Goal: Task Accomplishment & Management: Manage account settings

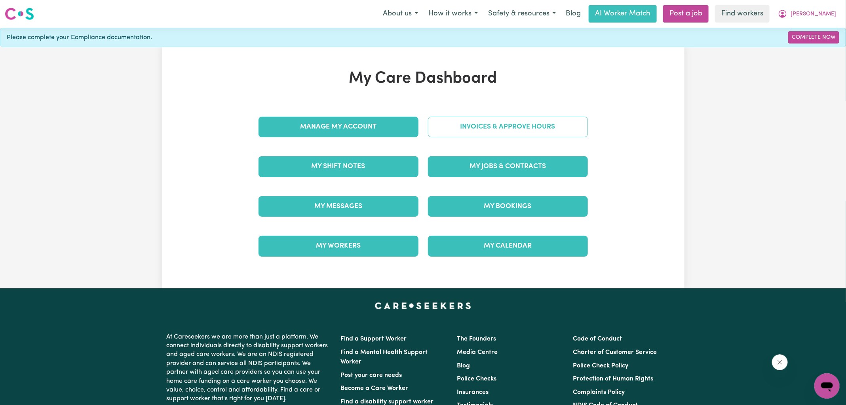
click at [460, 130] on link "Invoices & Approve Hours" at bounding box center [508, 127] width 160 height 21
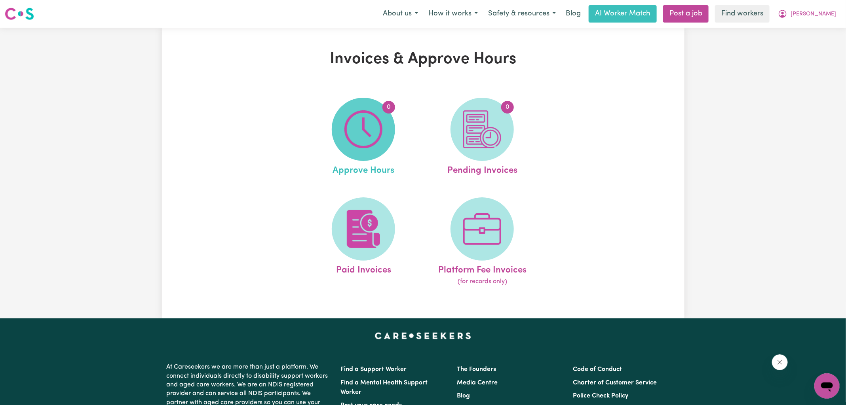
click at [348, 143] on img at bounding box center [363, 129] width 38 height 38
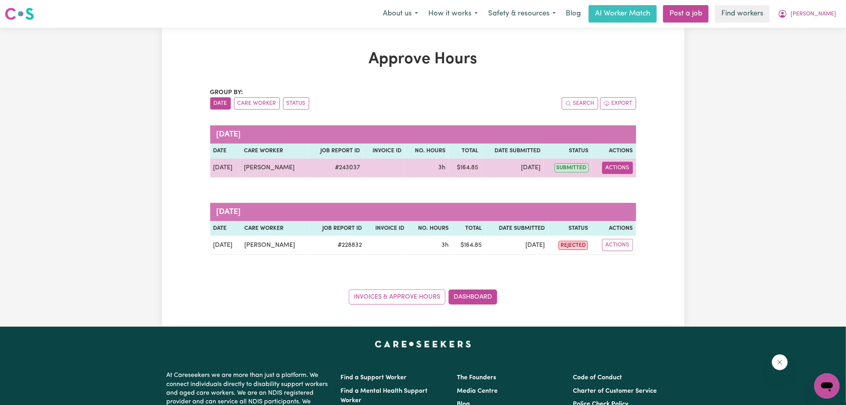
click at [609, 167] on button "Actions" at bounding box center [617, 168] width 31 height 12
click at [614, 184] on icon "View job report 243037" at bounding box center [613, 186] width 6 height 6
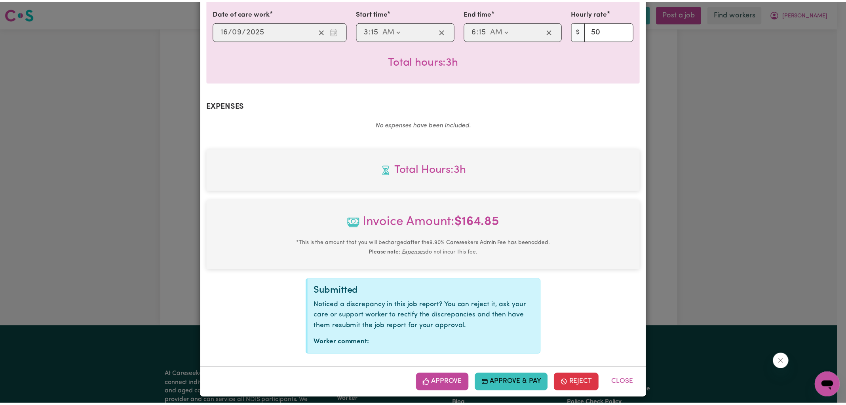
scroll to position [214, 0]
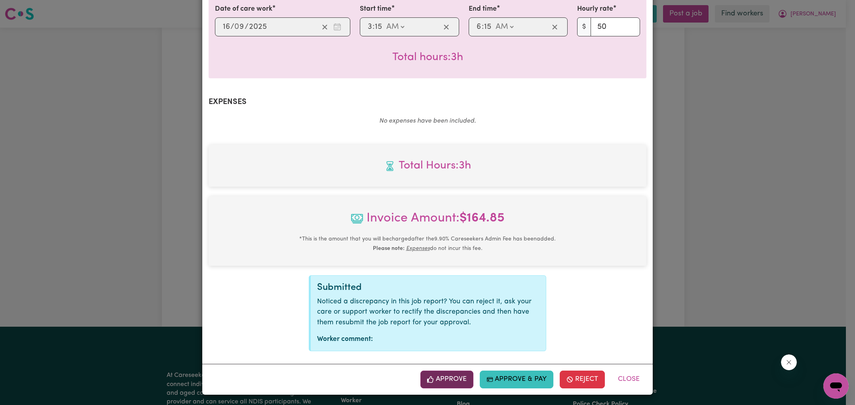
click at [446, 382] on button "Approve" at bounding box center [446, 379] width 53 height 17
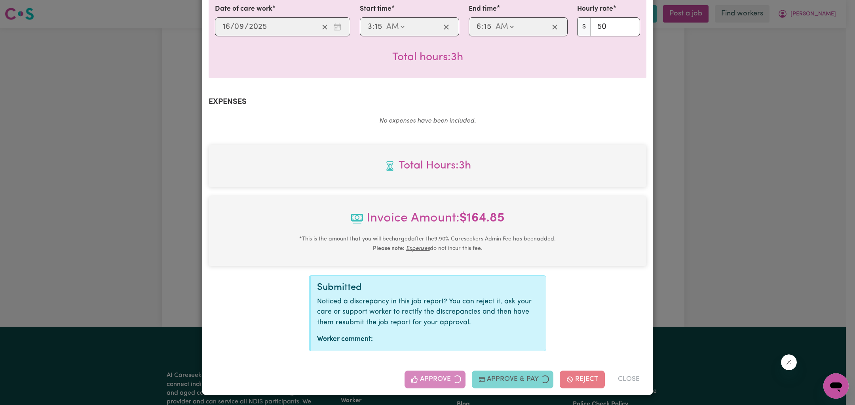
click at [716, 218] on div "Job Report # 243037 - [PERSON_NAME] Summary Job report # 243037 Client name: [P…" at bounding box center [427, 202] width 855 height 405
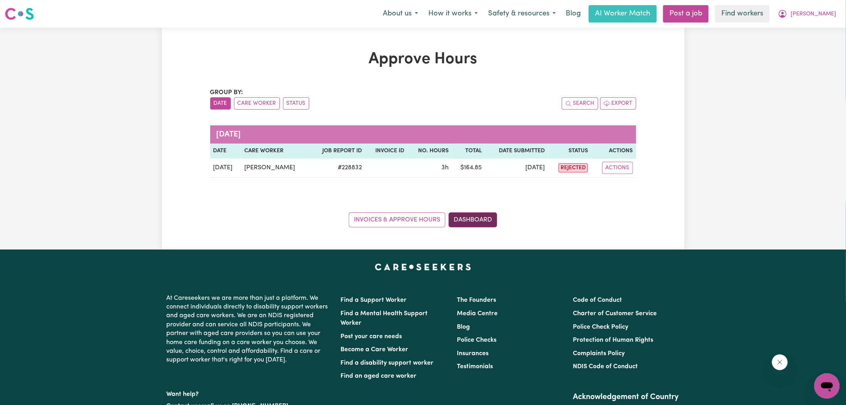
click at [464, 222] on link "Dashboard" at bounding box center [472, 220] width 49 height 15
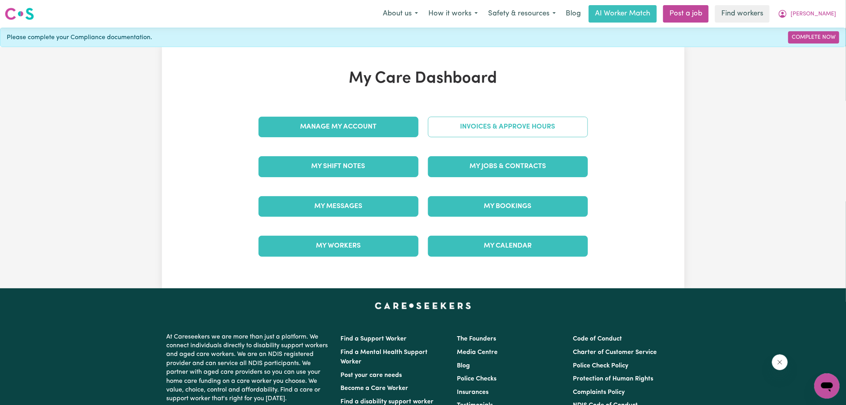
click at [479, 129] on link "Invoices & Approve Hours" at bounding box center [508, 127] width 160 height 21
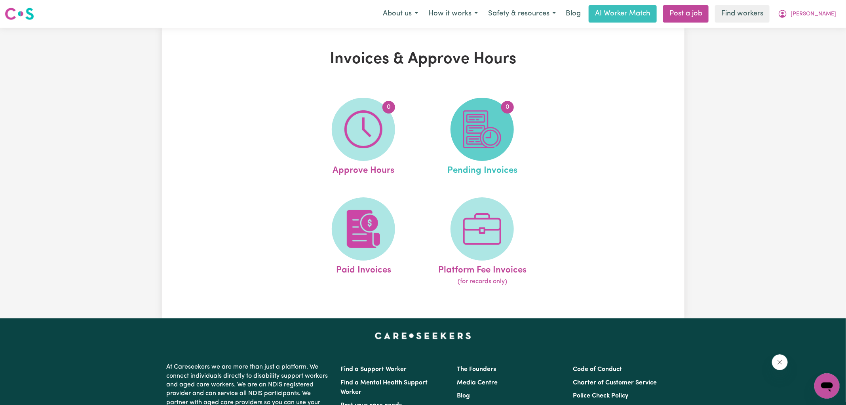
click at [475, 139] on img at bounding box center [482, 129] width 38 height 38
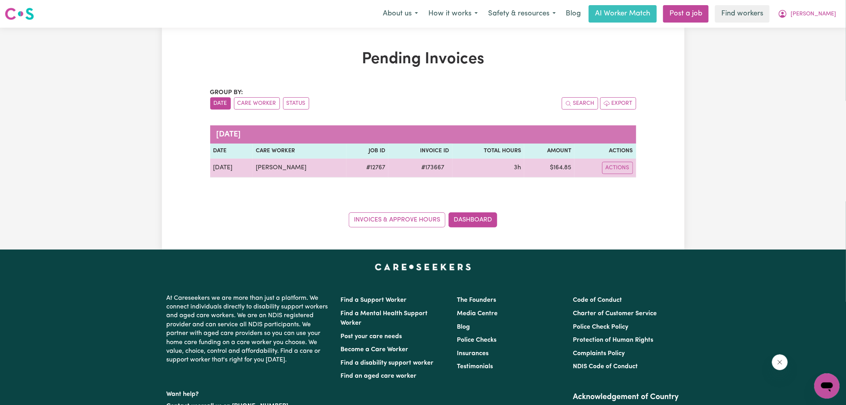
click at [431, 166] on span "# 173667" at bounding box center [433, 167] width 32 height 9
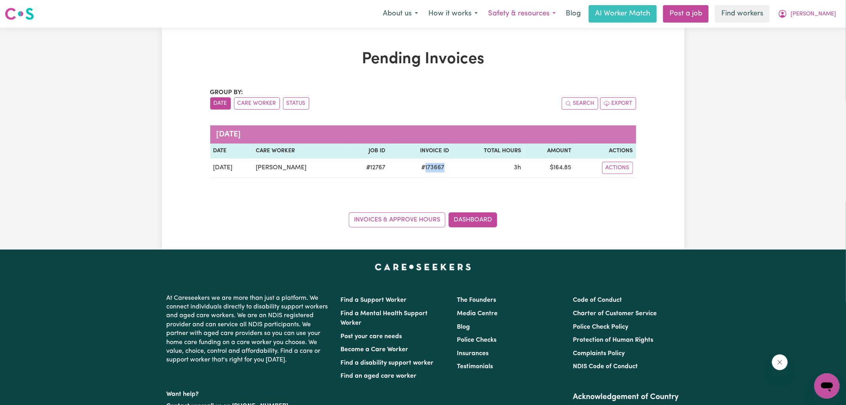
copy span "173667"
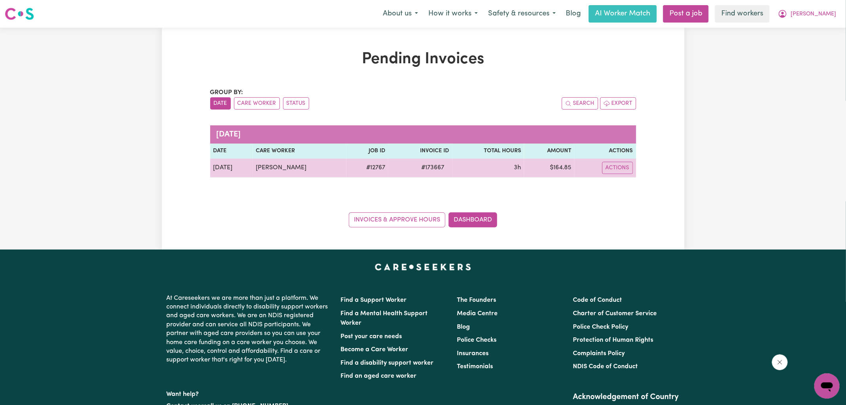
click at [561, 171] on td "$ 164.85" at bounding box center [549, 168] width 50 height 19
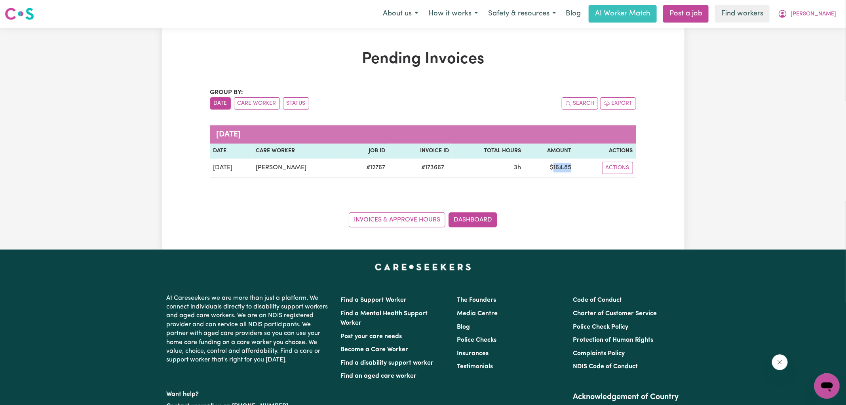
copy td "164.85"
click at [787, 11] on icon "My Account" at bounding box center [782, 13] width 9 height 9
click at [812, 42] on link "Logout" at bounding box center [809, 45] width 63 height 15
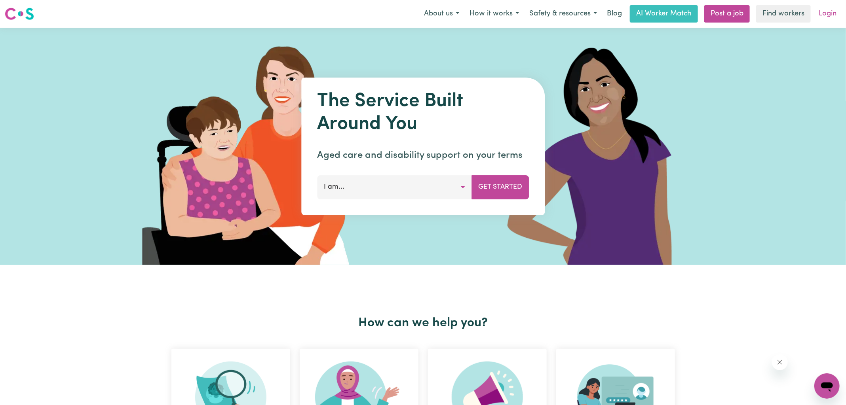
click at [829, 15] on link "Login" at bounding box center [827, 13] width 27 height 17
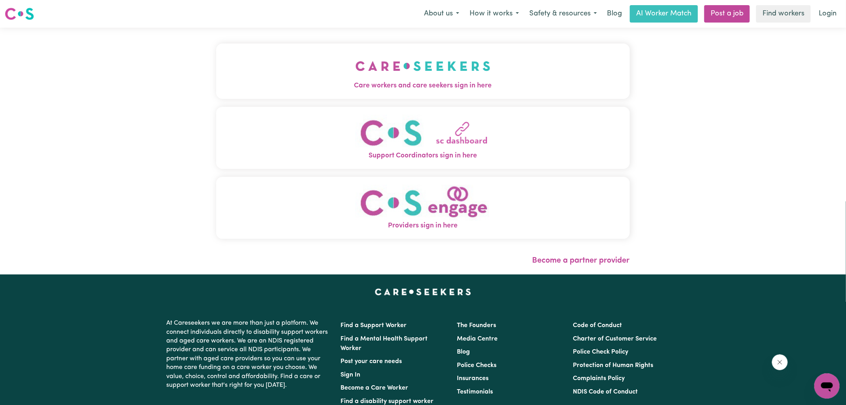
click at [359, 80] on img "Care workers and care seekers sign in here" at bounding box center [422, 65] width 135 height 29
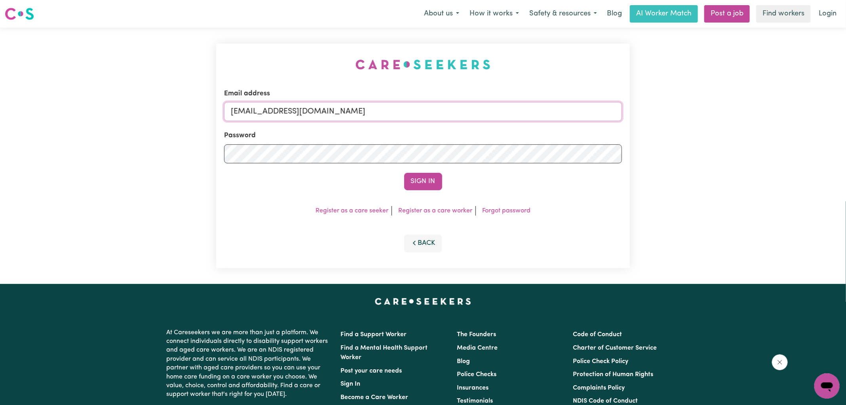
drag, startPoint x: 271, startPoint y: 111, endPoint x: 762, endPoint y: 124, distance: 491.4
click at [762, 124] on div "Email address [EMAIL_ADDRESS][DOMAIN_NAME] Password Sign In Register as a care …" at bounding box center [423, 156] width 846 height 256
type input "[EMAIL_ADDRESS][DOMAIN_NAME]"
click at [404, 173] on button "Sign In" at bounding box center [423, 181] width 38 height 17
